Goal: Task Accomplishment & Management: Understand process/instructions

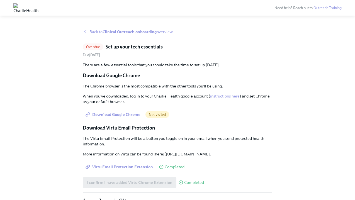
click at [109, 32] on strong "Clinical Outreach onboarding" at bounding box center [130, 31] width 54 height 5
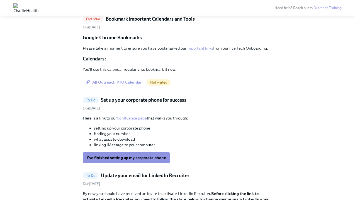
scroll to position [875, 0]
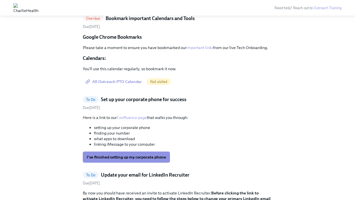
click at [120, 85] on span "All Outreach PTO Calendar" at bounding box center [114, 82] width 55 height 6
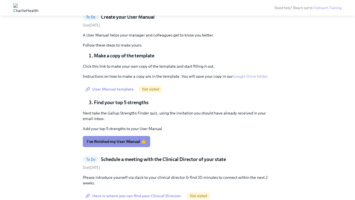
scroll to position [1060, 0]
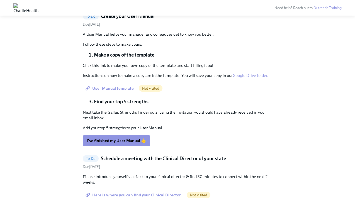
click at [110, 91] on span "User Manual template" at bounding box center [110, 89] width 47 height 6
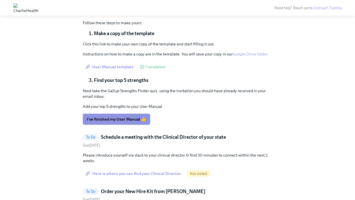
scroll to position [1083, 0]
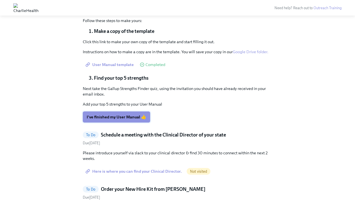
click at [110, 120] on span "I've finished my User Manual 👍" at bounding box center [117, 117] width 60 height 6
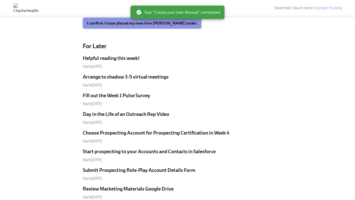
scroll to position [1032, 0]
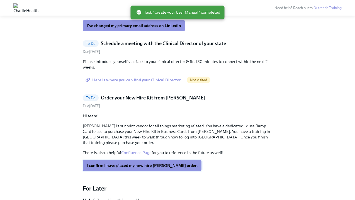
click at [96, 166] on span "I confirm I have placed my new hire [PERSON_NAME] order." at bounding box center [142, 166] width 111 height 6
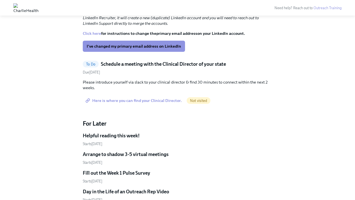
scroll to position [1012, 0]
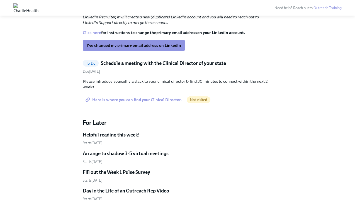
click at [118, 103] on span "Here is where you can find your Clinical Director." at bounding box center [134, 100] width 95 height 6
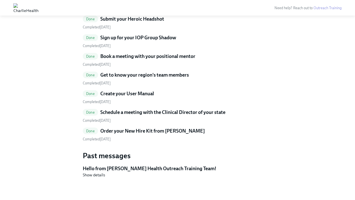
scroll to position [1568, 0]
click at [133, 113] on h5 "Schedule a meeting with the Clinical Director of your state" at bounding box center [162, 112] width 125 height 7
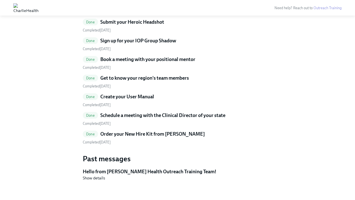
scroll to position [1569, 0]
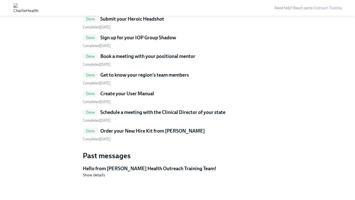
click at [123, 95] on h5 "Create your User Manual" at bounding box center [127, 93] width 54 height 7
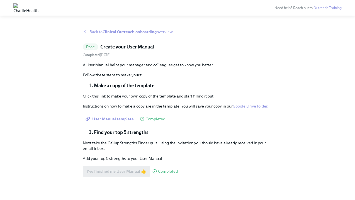
click at [114, 34] on strong "Clinical Outreach onboarding" at bounding box center [130, 31] width 54 height 5
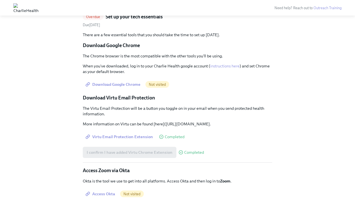
scroll to position [519, 0]
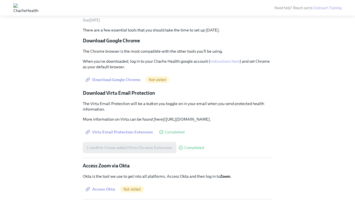
click at [108, 79] on span "Download Google Chrome" at bounding box center [114, 80] width 54 height 6
click at [133, 81] on span "Download Google Chrome" at bounding box center [114, 80] width 54 height 6
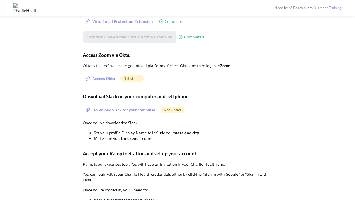
scroll to position [635, 0]
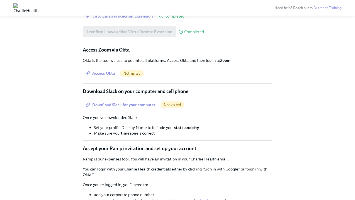
click at [106, 76] on span "Access Okta" at bounding box center [101, 74] width 28 height 6
click at [105, 76] on span "Access Okta" at bounding box center [101, 74] width 28 height 6
click at [139, 108] on span "Download Slack for your computer" at bounding box center [121, 105] width 69 height 6
click at [108, 108] on span "Download Slack for your computer" at bounding box center [121, 105] width 69 height 6
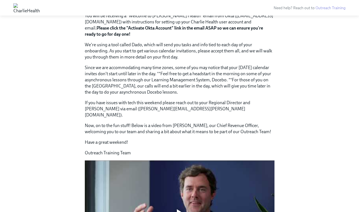
scroll to position [337, 0]
